Goal: Task Accomplishment & Management: Complete application form

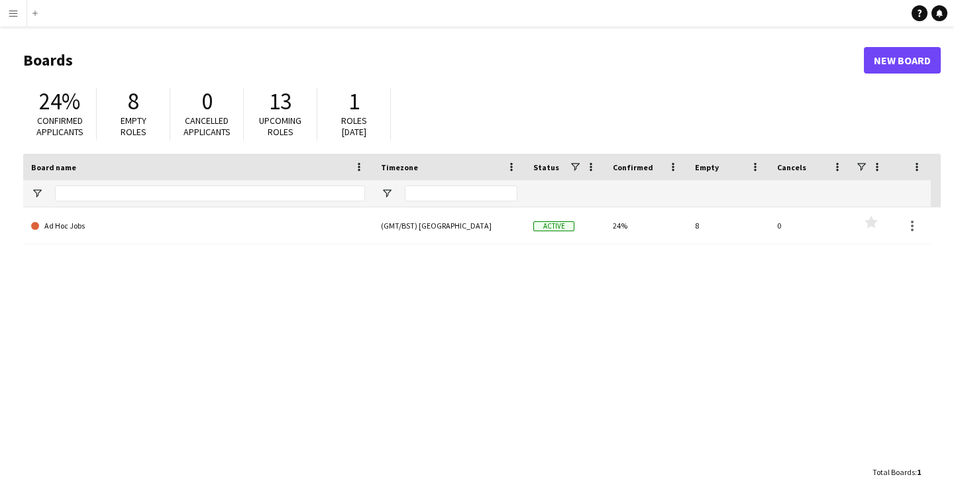
click at [23, 21] on button "Menu" at bounding box center [13, 13] width 27 height 27
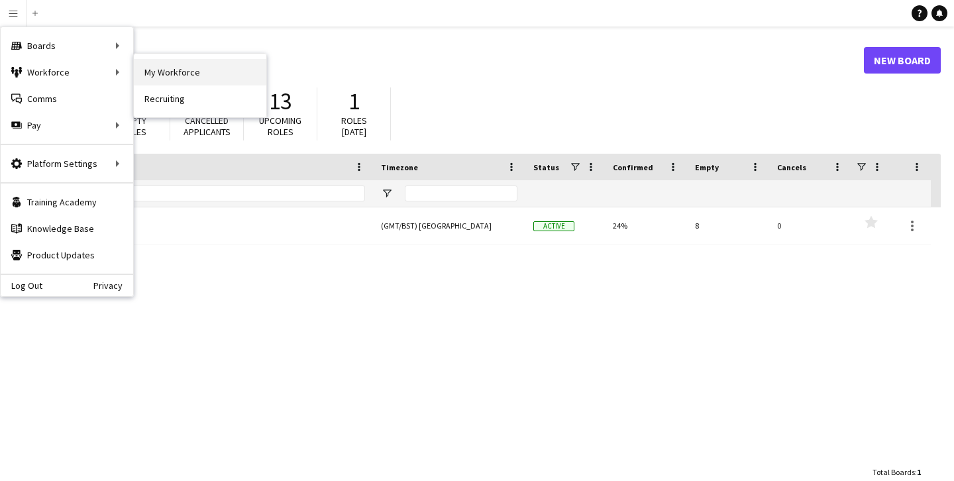
click at [166, 68] on link "My Workforce" at bounding box center [200, 72] width 133 height 27
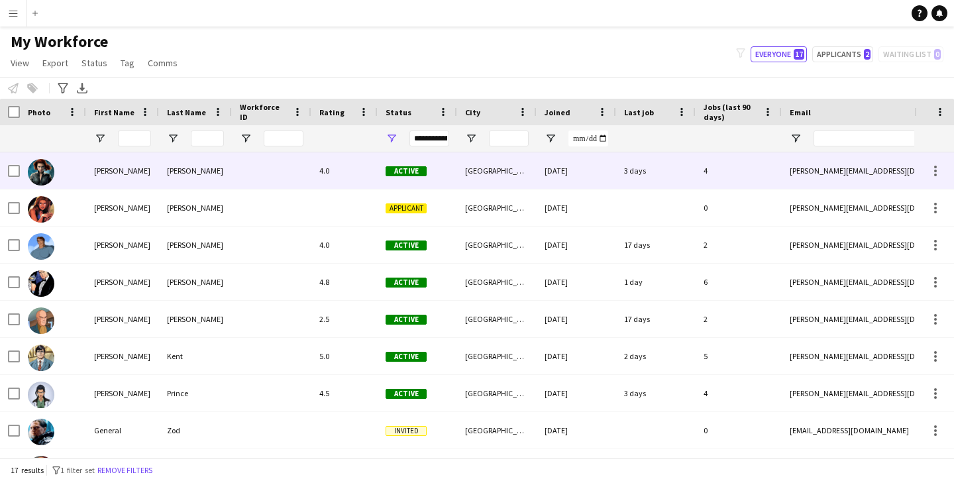
click at [46, 170] on img at bounding box center [41, 172] width 27 height 27
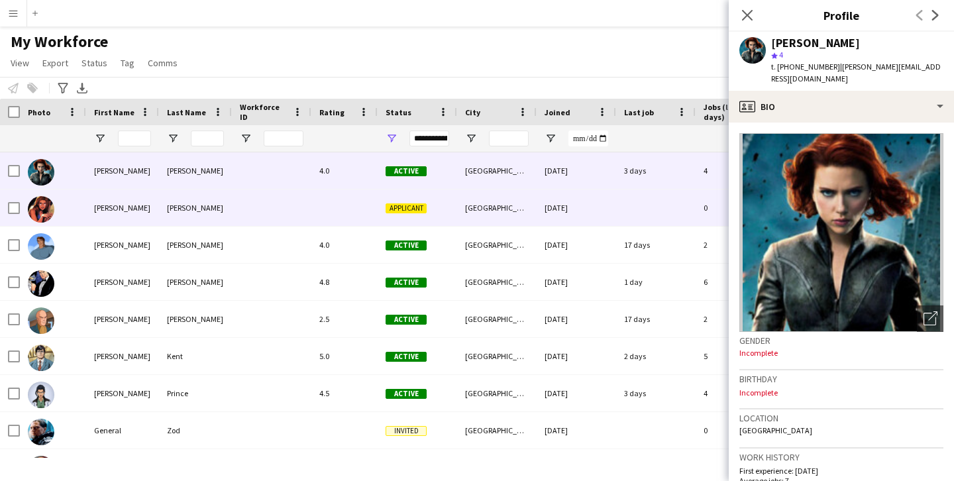
click at [45, 212] on img at bounding box center [41, 209] width 27 height 27
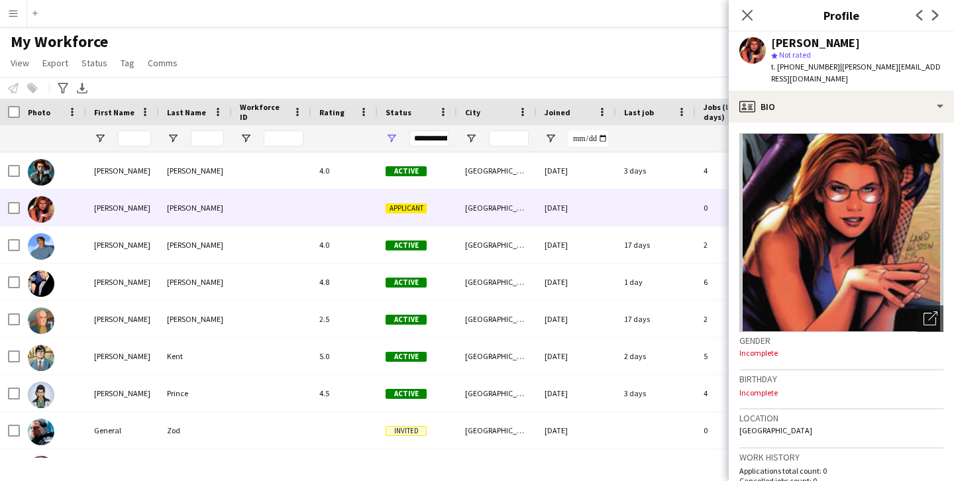
click at [196, 37] on div "My Workforce View Views Default view New view Update view Delete view Edit name…" at bounding box center [477, 54] width 954 height 45
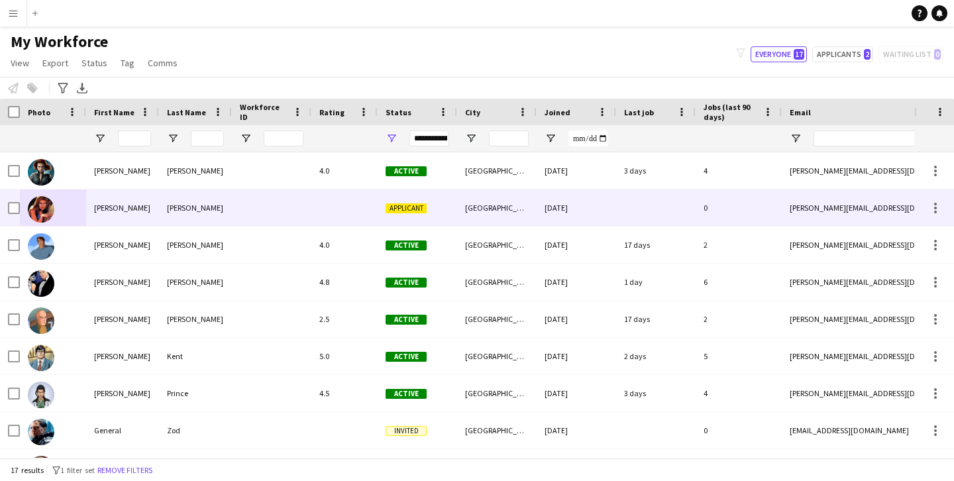
scroll to position [11, 0]
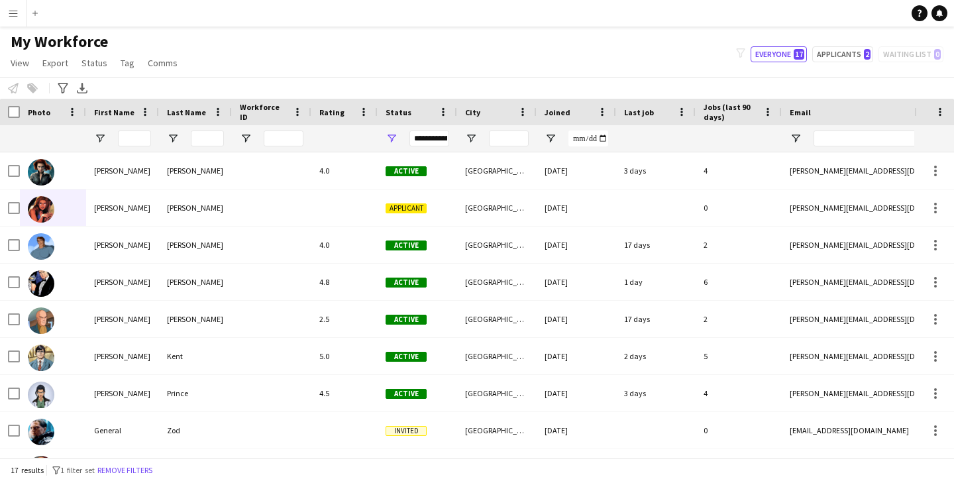
click at [17, 15] on app-icon "Menu" at bounding box center [13, 13] width 11 height 11
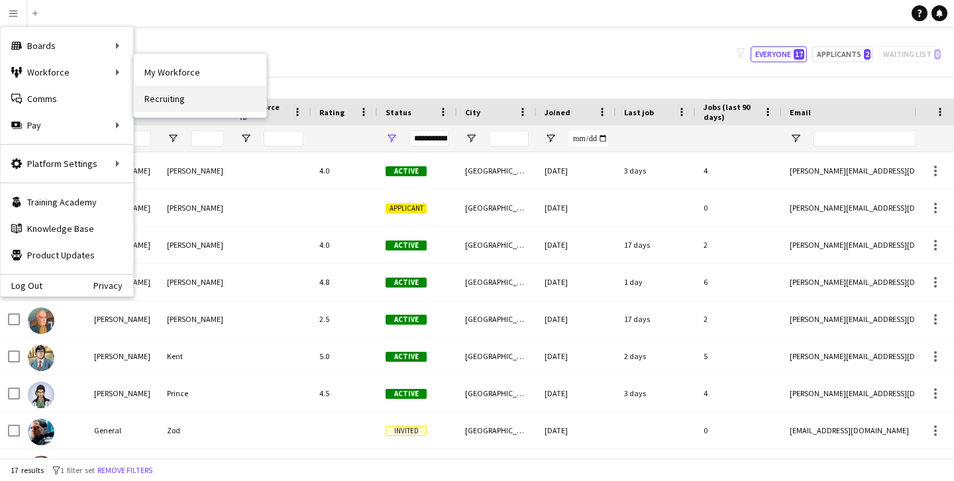
click at [179, 101] on link "Recruiting" at bounding box center [200, 99] width 133 height 27
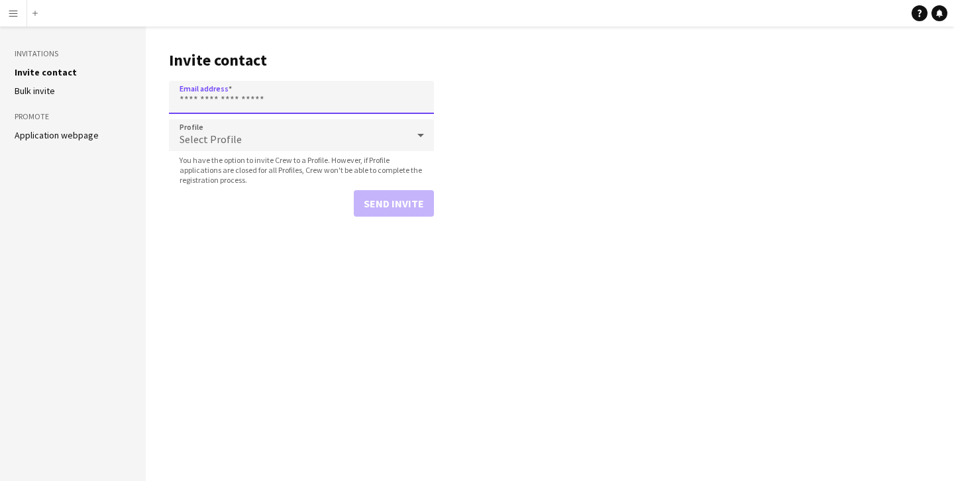
click at [255, 101] on input "Email address" at bounding box center [301, 97] width 265 height 33
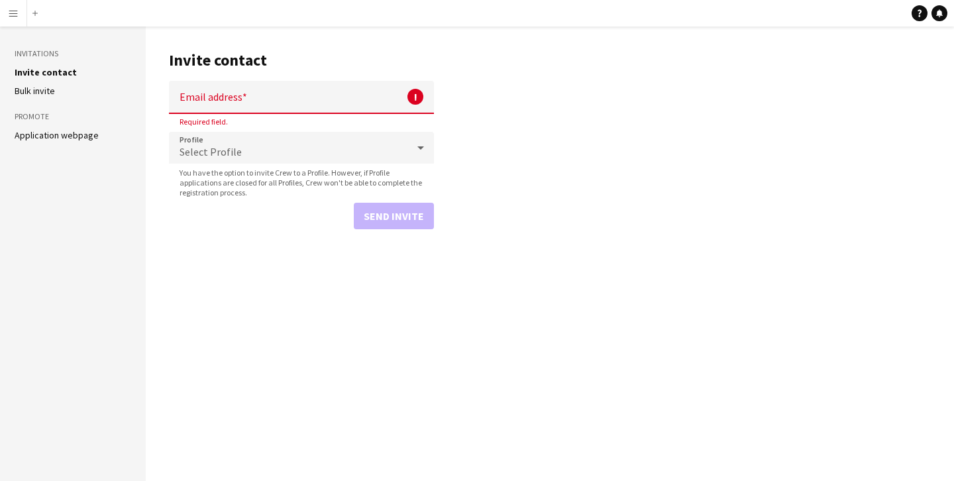
click at [308, 57] on h1 "Invite contact" at bounding box center [301, 60] width 265 height 20
click at [243, 143] on div "Select Profile" at bounding box center [288, 148] width 239 height 32
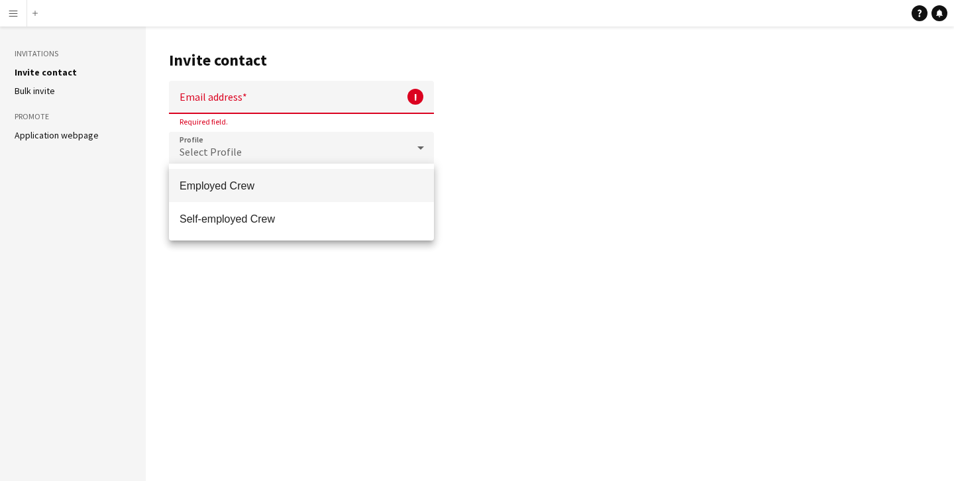
click at [237, 93] on div at bounding box center [477, 240] width 954 height 481
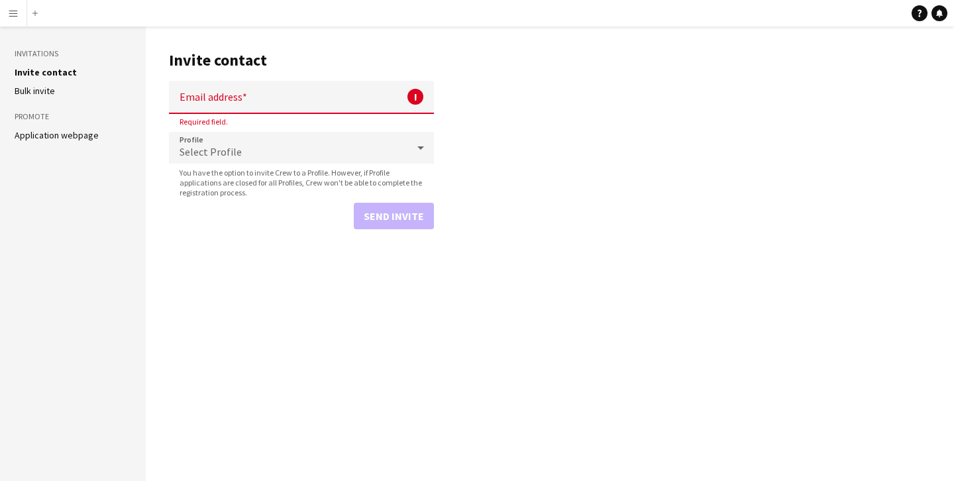
click at [234, 93] on input "Email address" at bounding box center [301, 97] width 265 height 33
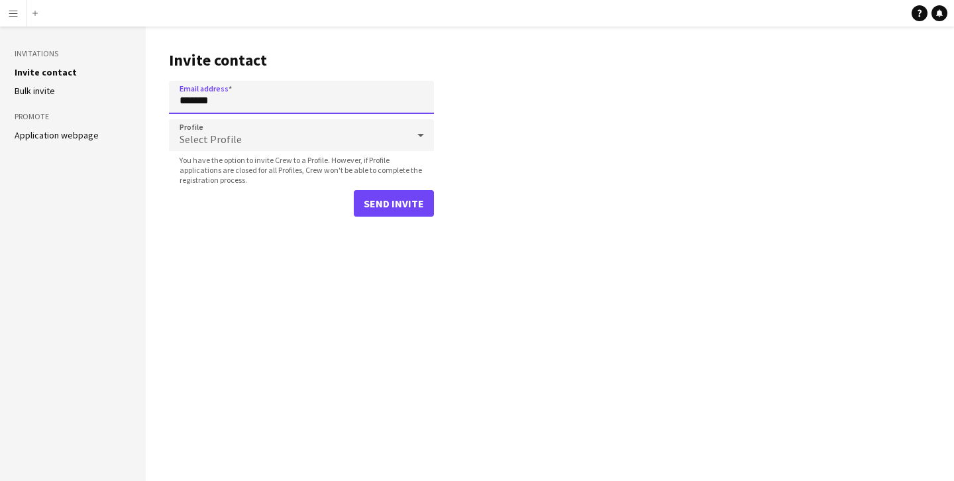
type input "**********"
click at [232, 139] on span "Select Profile" at bounding box center [211, 139] width 62 height 13
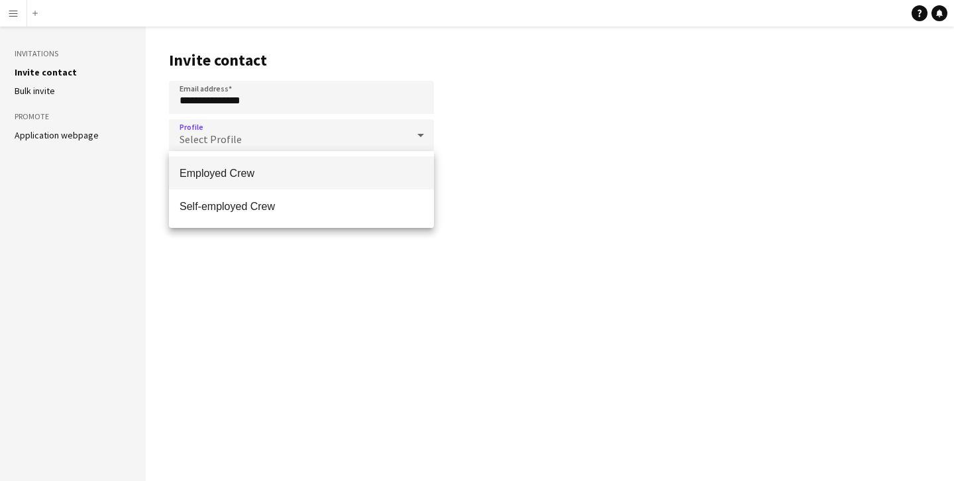
click at [233, 178] on span "Employed Crew" at bounding box center [302, 173] width 244 height 13
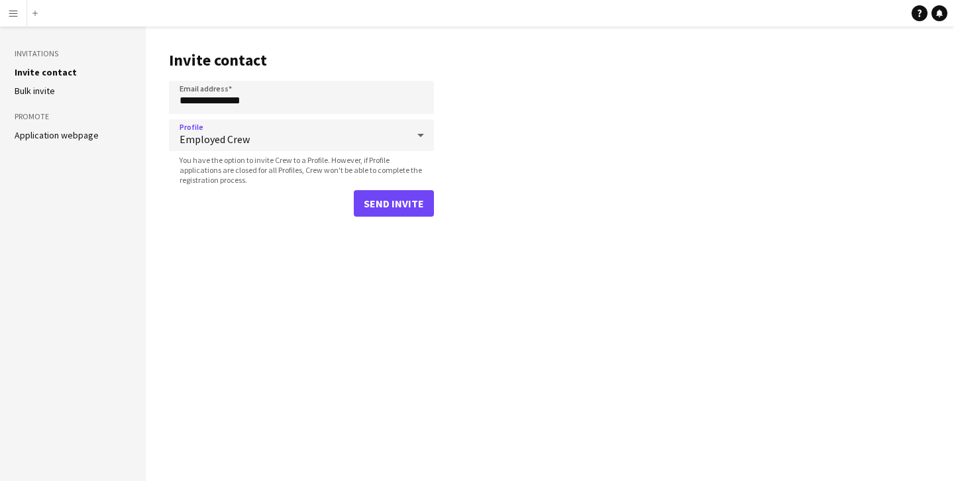
click at [271, 245] on main "**********" at bounding box center [550, 254] width 809 height 455
click at [278, 140] on span "Employed Crew" at bounding box center [294, 139] width 228 height 13
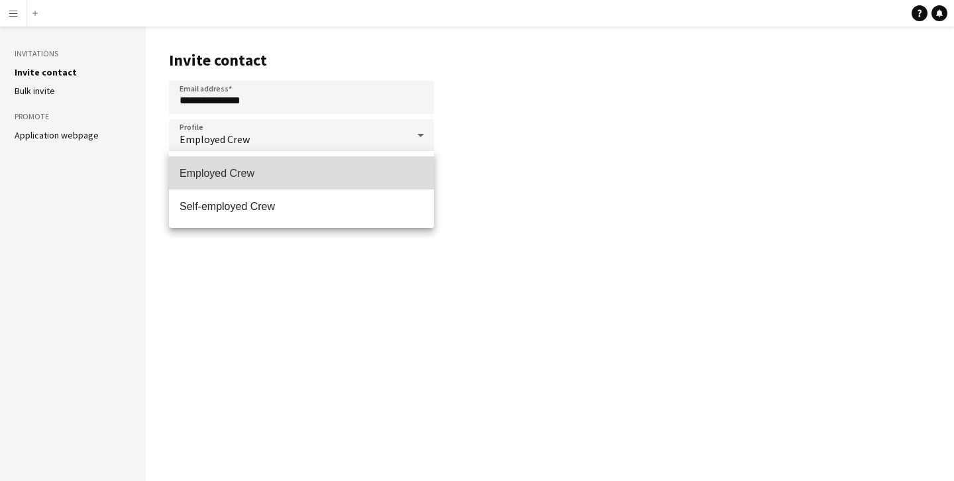
click at [282, 165] on mat-option "Employed Crew" at bounding box center [301, 172] width 265 height 33
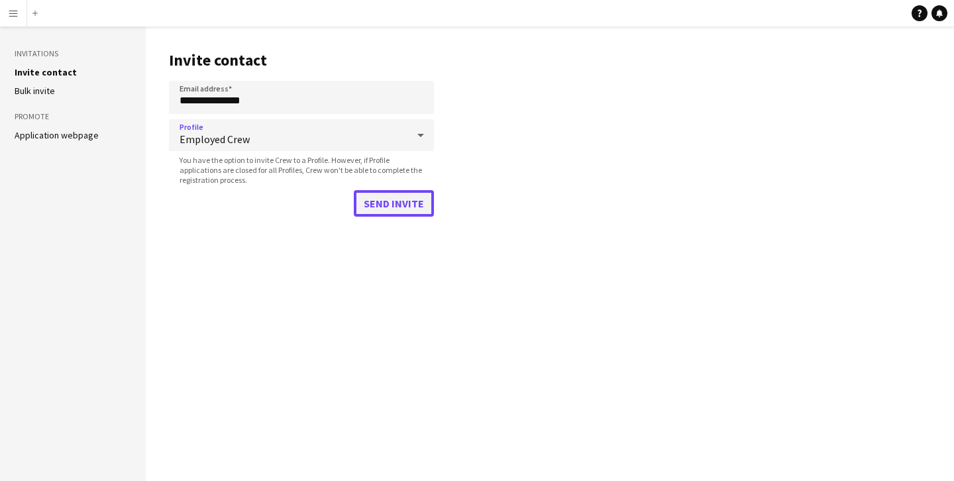
click at [387, 205] on button "Send invite" at bounding box center [394, 203] width 80 height 27
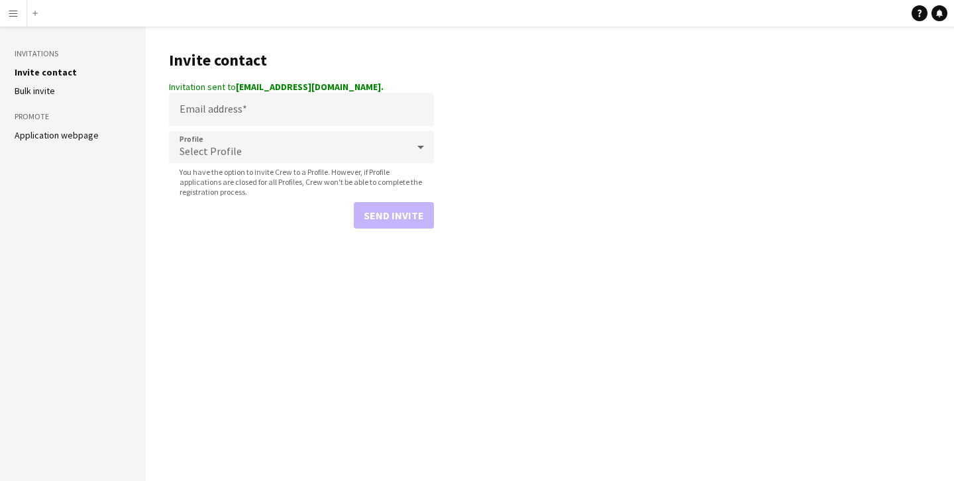
click at [13, 14] on app-icon "Menu" at bounding box center [13, 13] width 11 height 11
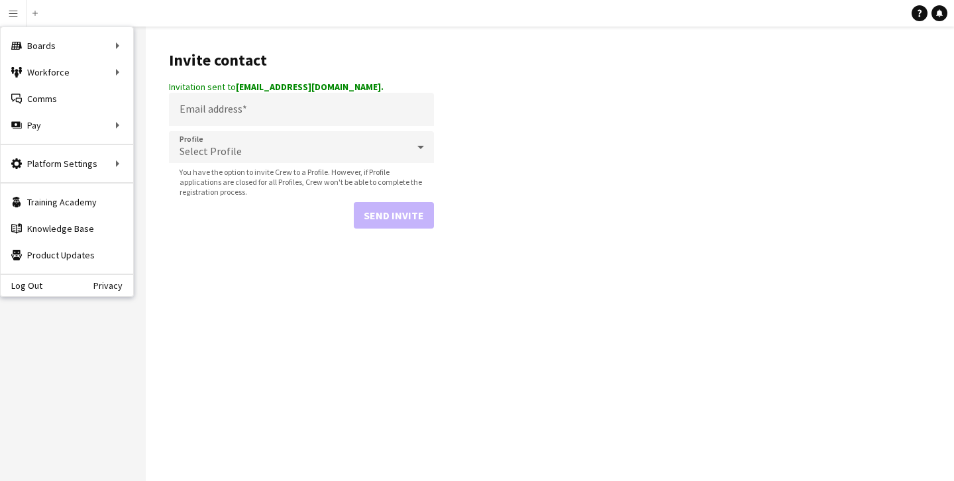
click at [180, 272] on main "Invite contact Invitation sent to [EMAIL_ADDRESS][DOMAIN_NAME]. Email address P…" at bounding box center [550, 254] width 809 height 455
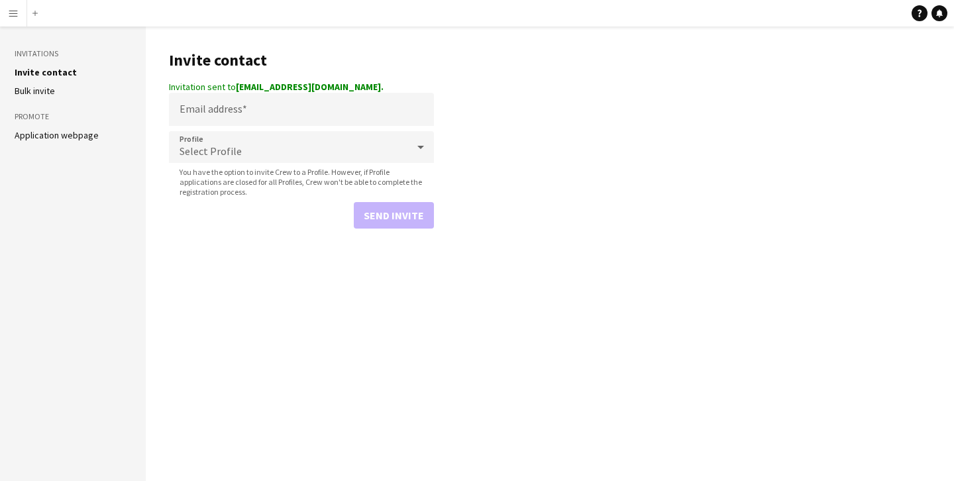
click at [17, 16] on app-icon "Menu" at bounding box center [13, 13] width 11 height 11
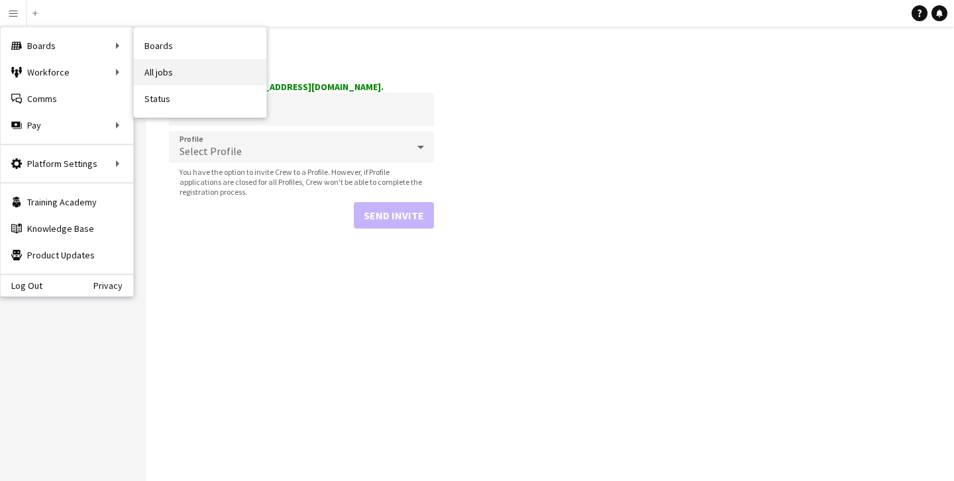
click at [174, 73] on link "All jobs" at bounding box center [200, 72] width 133 height 27
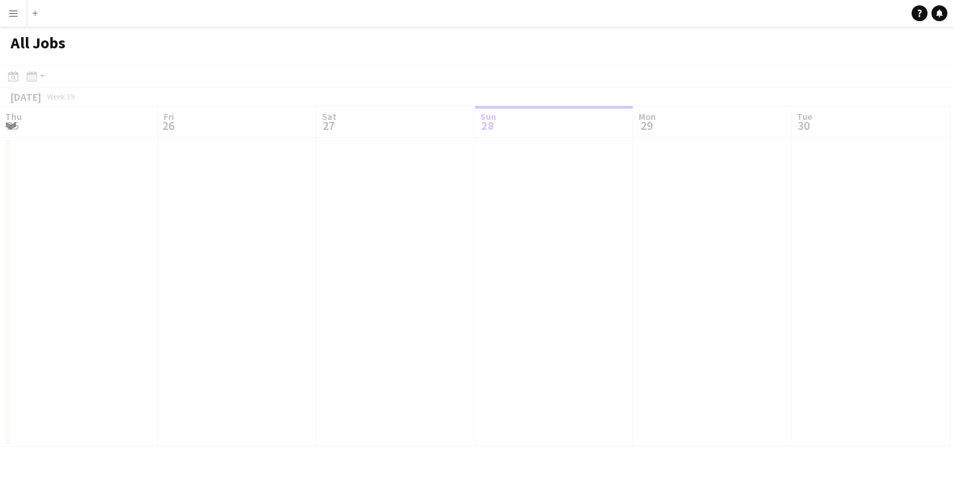
scroll to position [0, 317]
